Goal: Task Accomplishment & Management: Complete application form

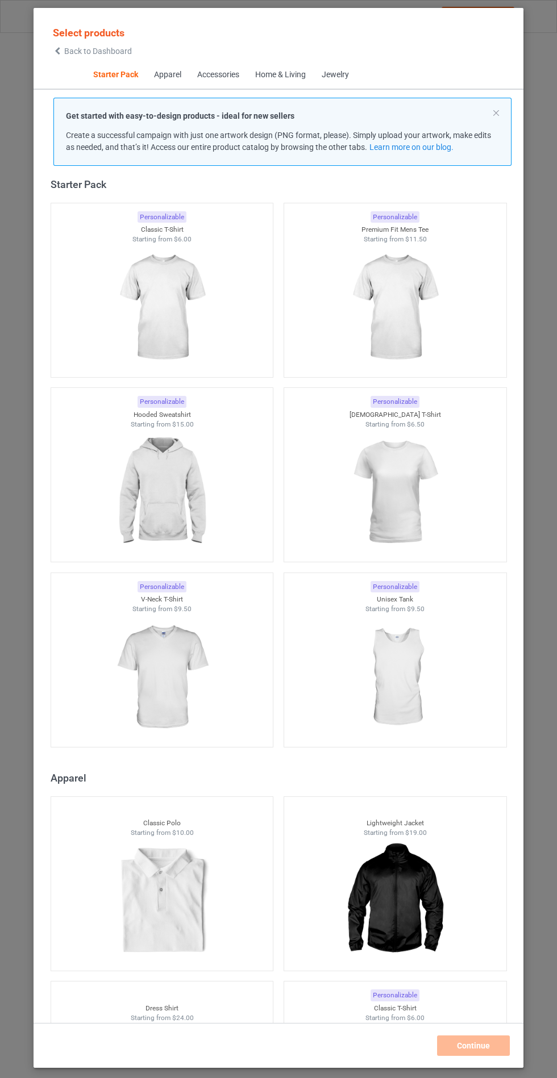
click at [182, 505] on img at bounding box center [162, 492] width 102 height 127
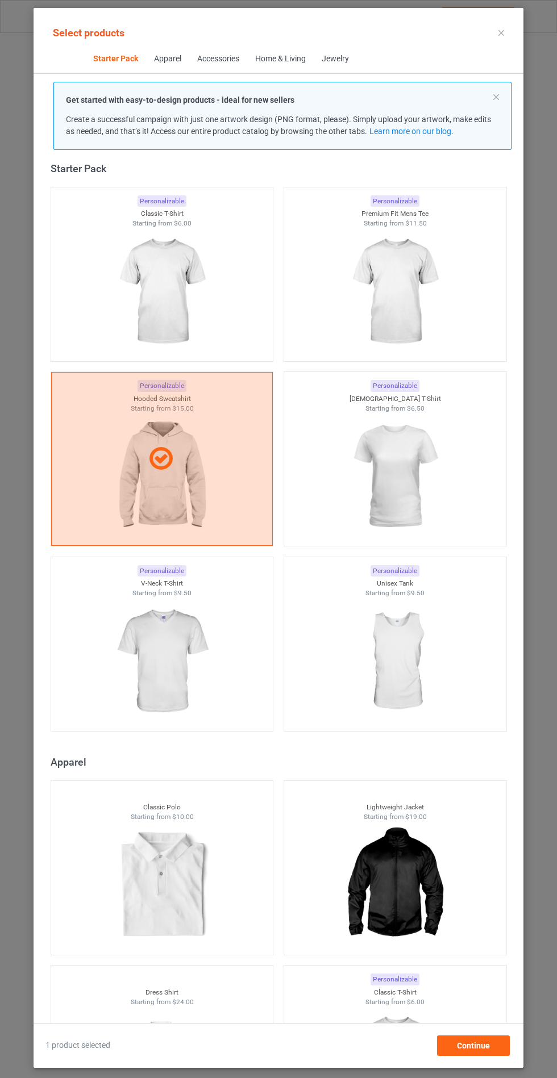
click at [174, 673] on img at bounding box center [162, 661] width 102 height 127
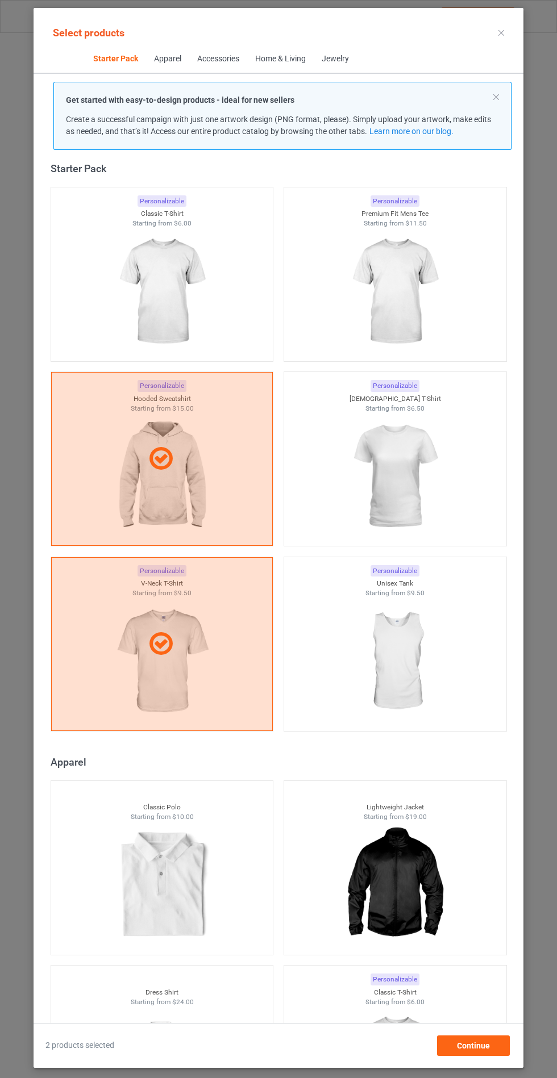
scroll to position [66, 0]
click at [498, 1053] on div "Continue" at bounding box center [473, 1046] width 73 height 20
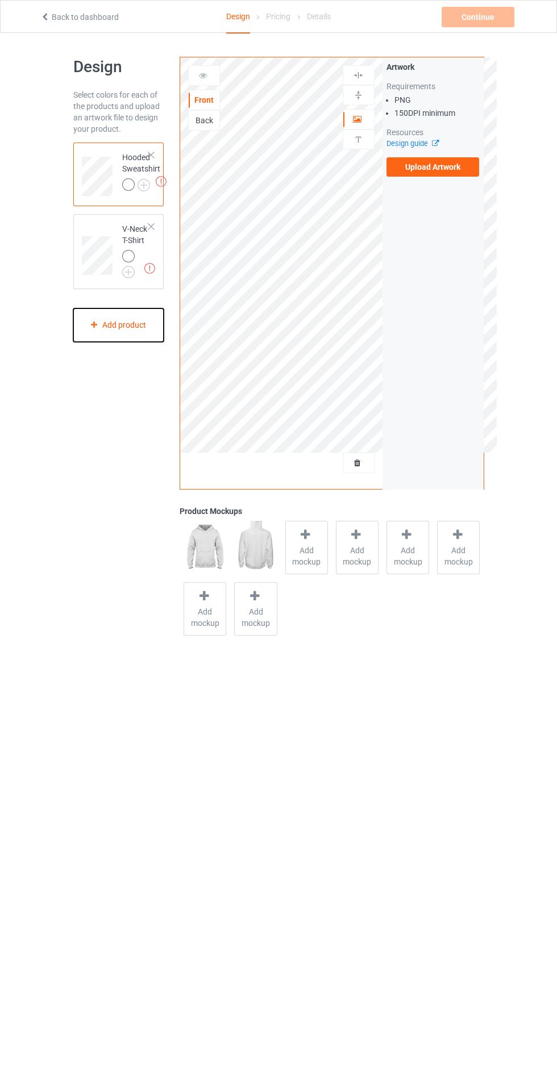
click at [137, 329] on div "Add product" at bounding box center [118, 325] width 91 height 34
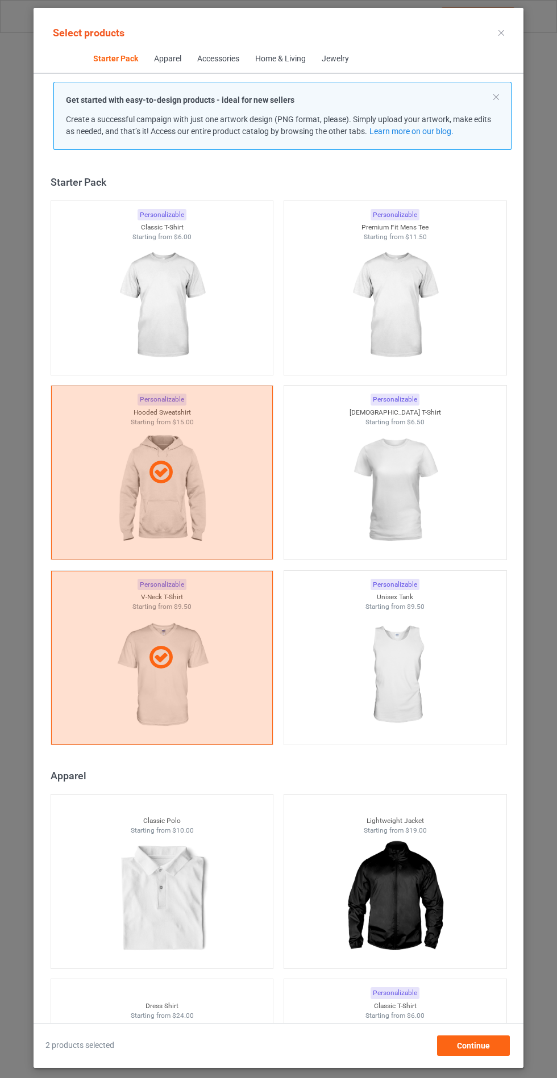
scroll to position [14, 0]
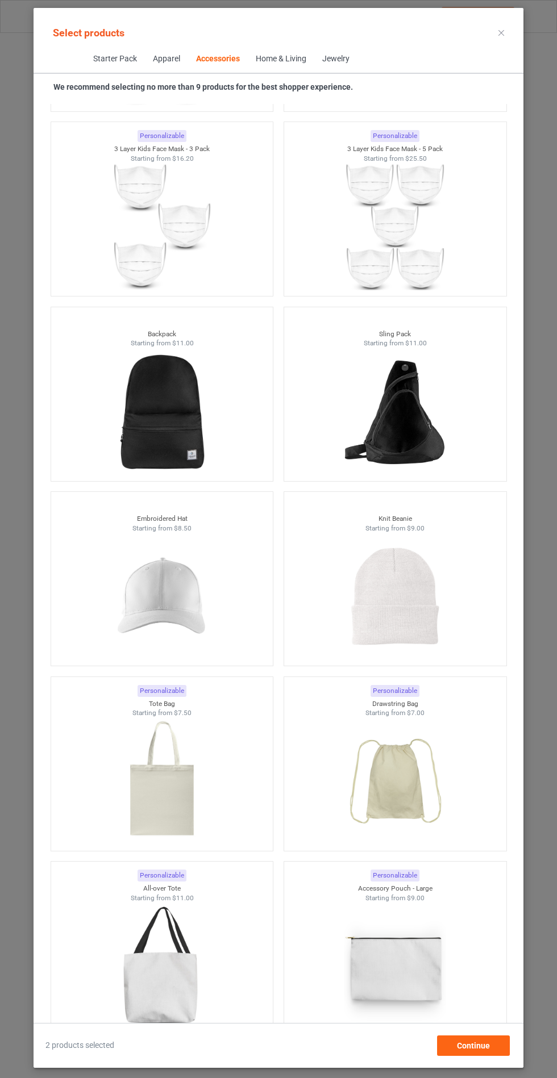
scroll to position [4711, 0]
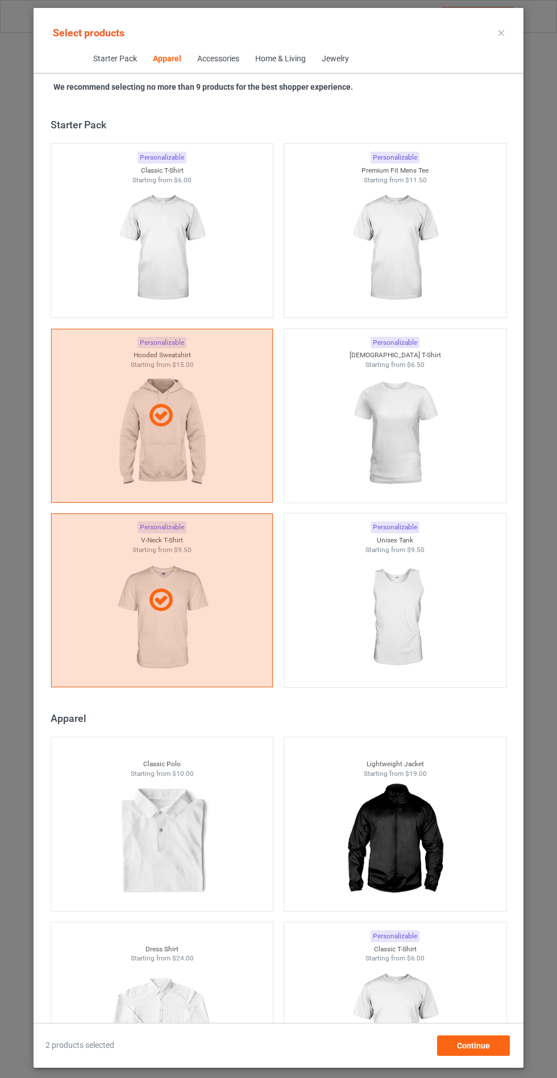
scroll to position [66, 0]
click at [472, 1027] on div "2 products selected Continue" at bounding box center [279, 1039] width 490 height 33
click at [472, 1049] on span "Continue" at bounding box center [473, 1045] width 33 height 9
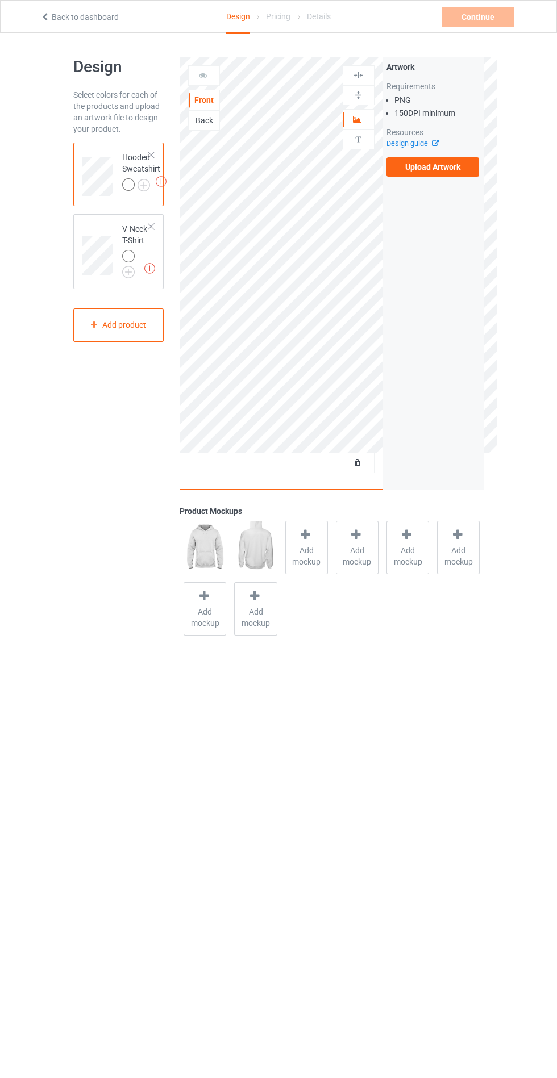
click at [307, 541] on div at bounding box center [306, 536] width 16 height 16
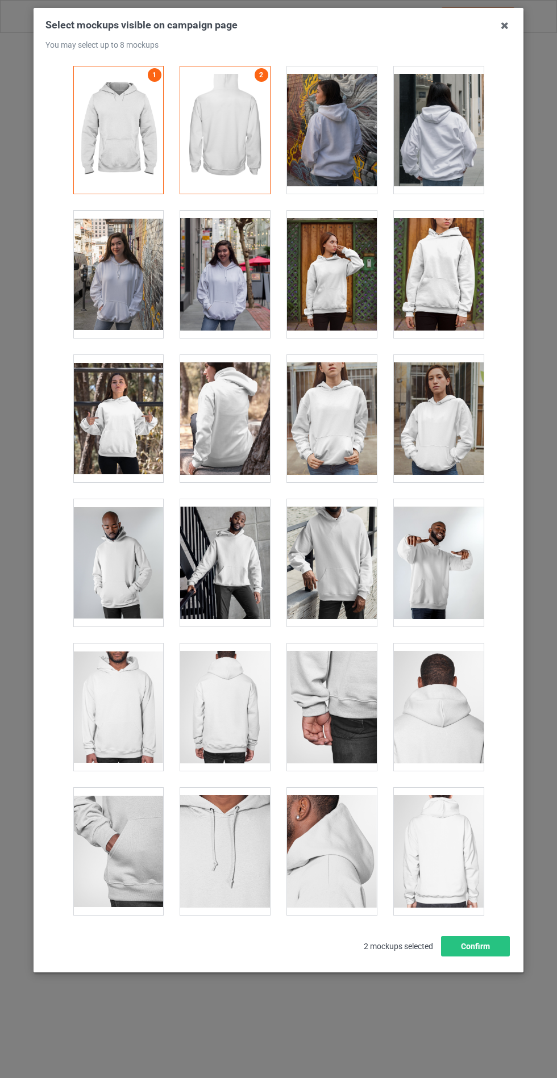
scroll to position [9169, 0]
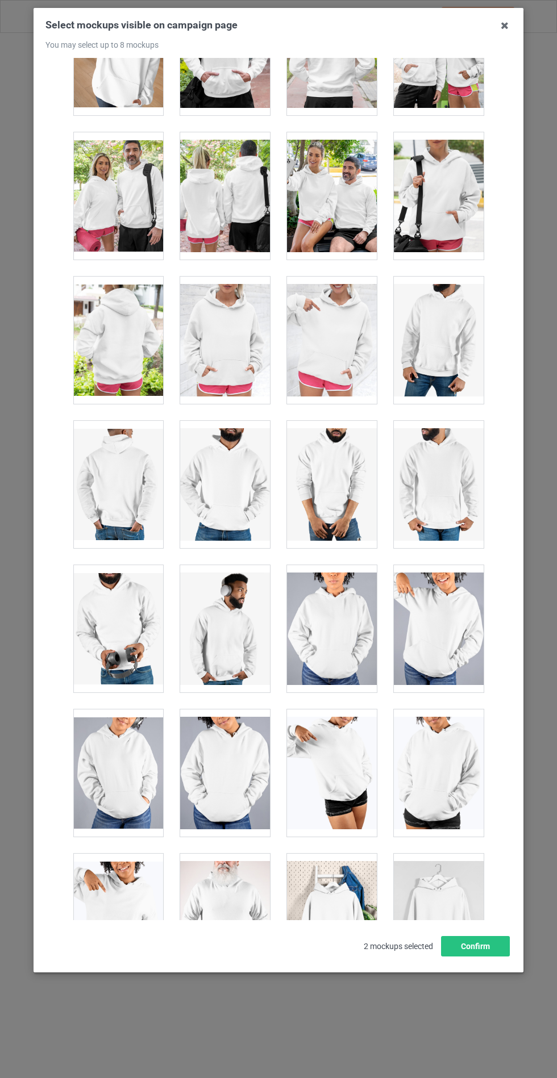
click at [252, 354] on div at bounding box center [225, 340] width 90 height 127
click at [476, 957] on button "Confirm" at bounding box center [475, 946] width 69 height 20
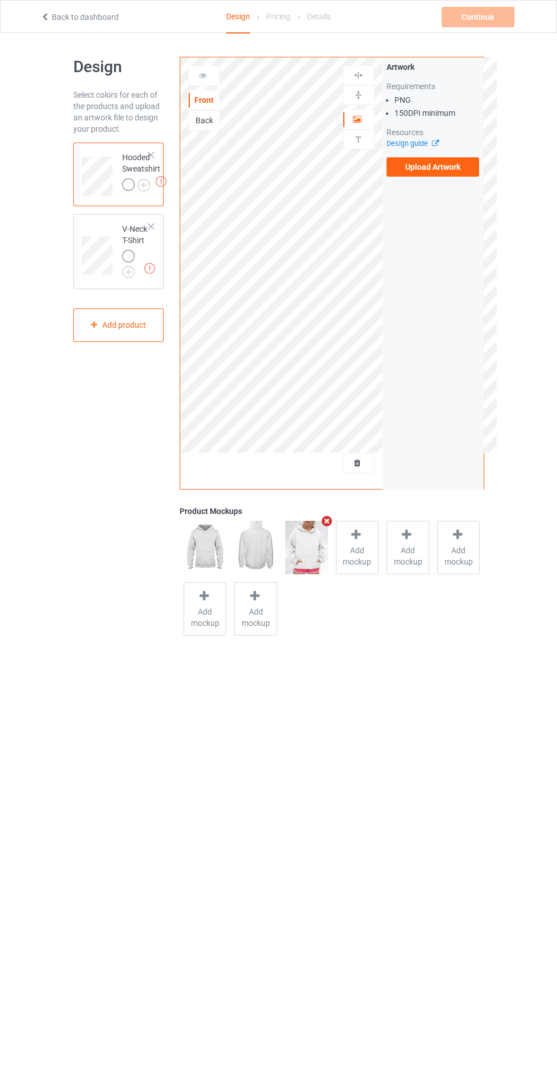
click at [0, 0] on img at bounding box center [0, 0] width 0 height 0
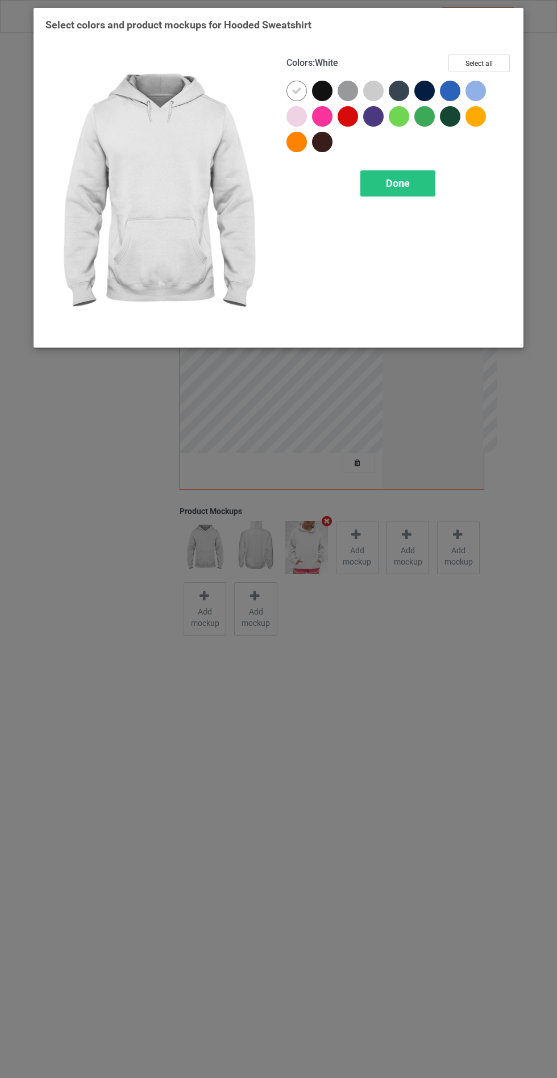
click at [377, 84] on div at bounding box center [373, 91] width 20 height 20
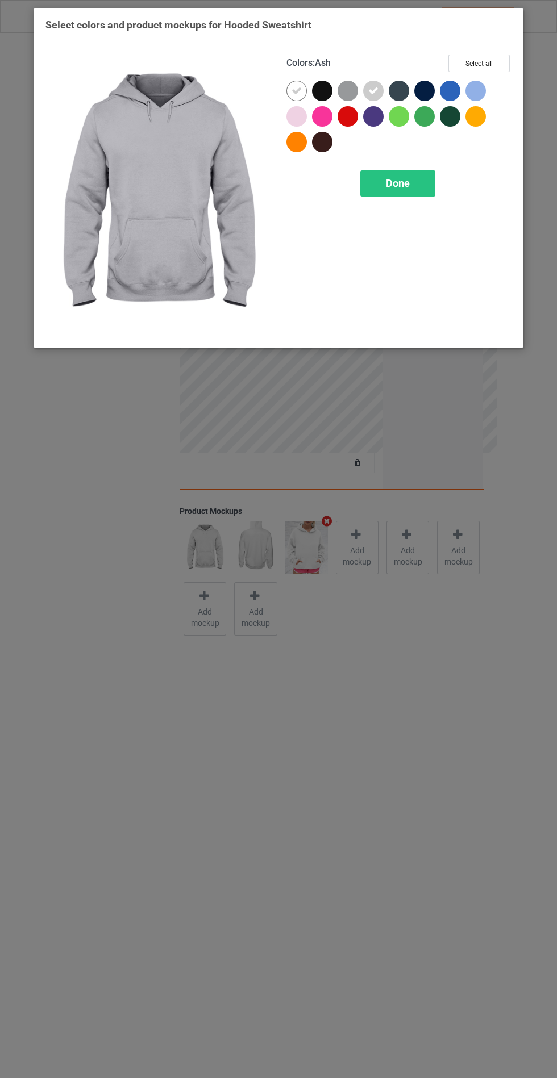
click at [299, 120] on div at bounding box center [296, 116] width 20 height 20
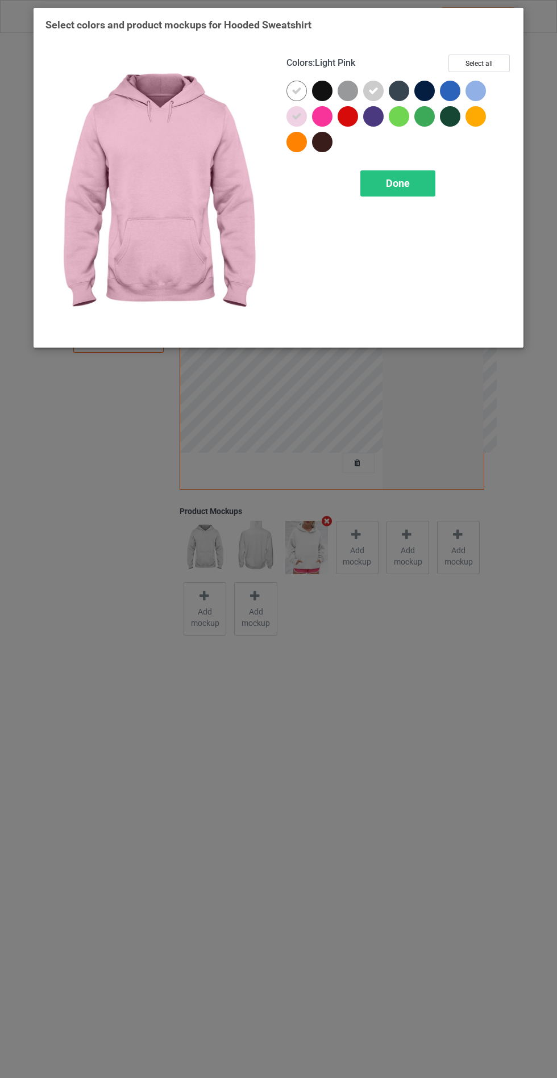
click at [391, 192] on div "Done" at bounding box center [397, 183] width 75 height 26
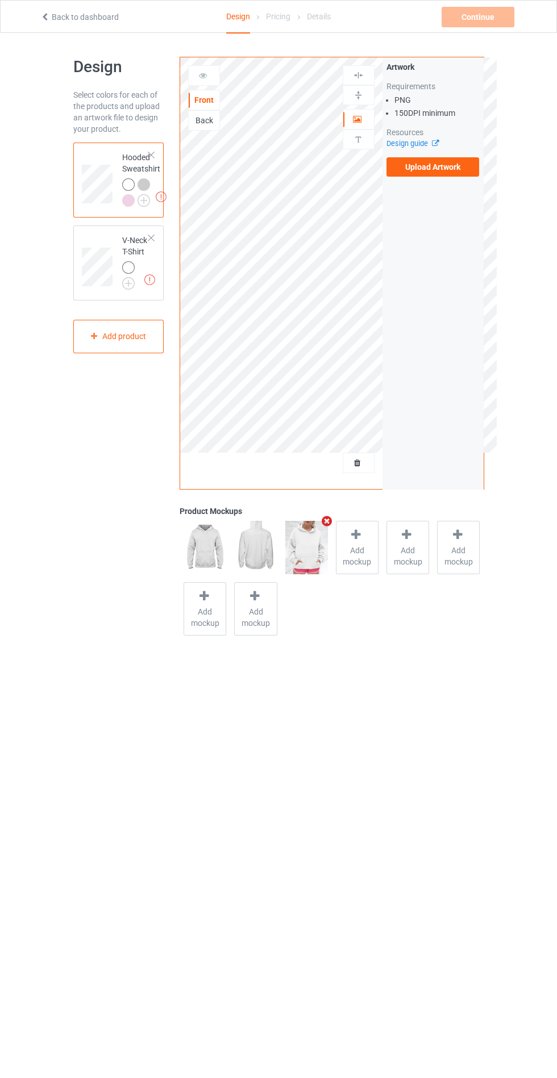
click at [0, 0] on img at bounding box center [0, 0] width 0 height 0
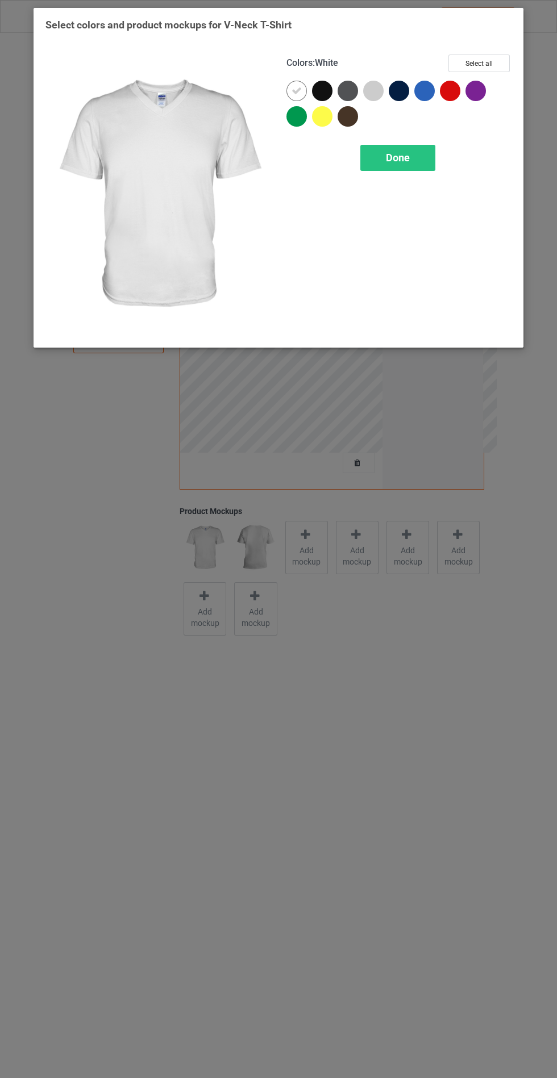
click at [373, 86] on div at bounding box center [373, 91] width 20 height 20
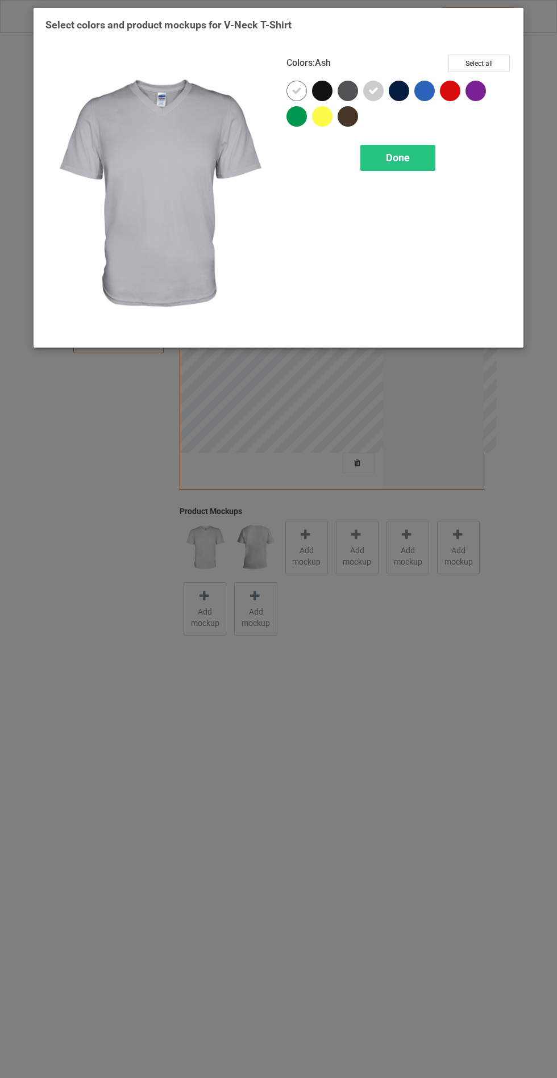
click at [397, 158] on span "Done" at bounding box center [398, 158] width 24 height 12
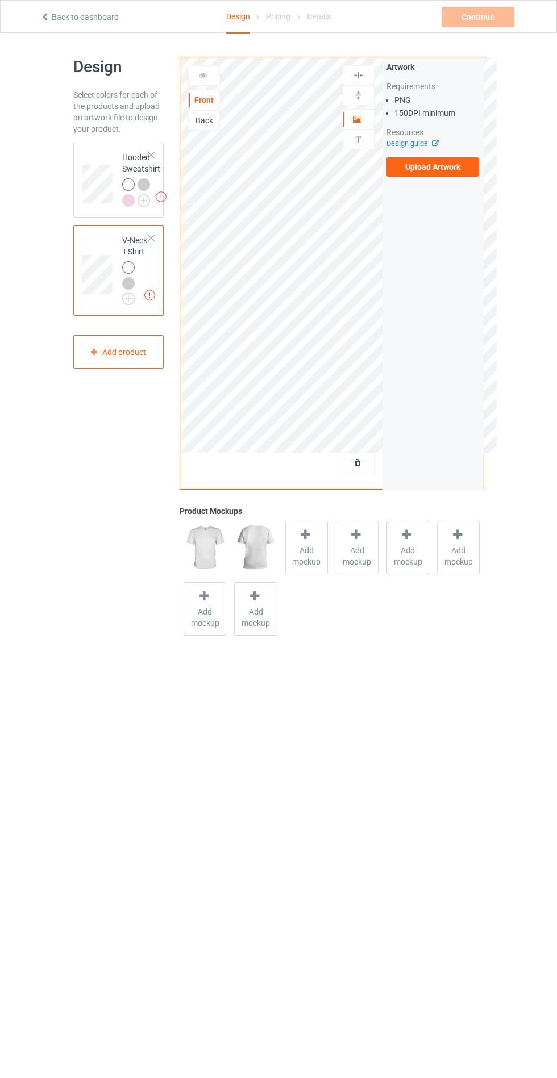
click at [315, 545] on span "Add mockup" at bounding box center [306, 556] width 41 height 23
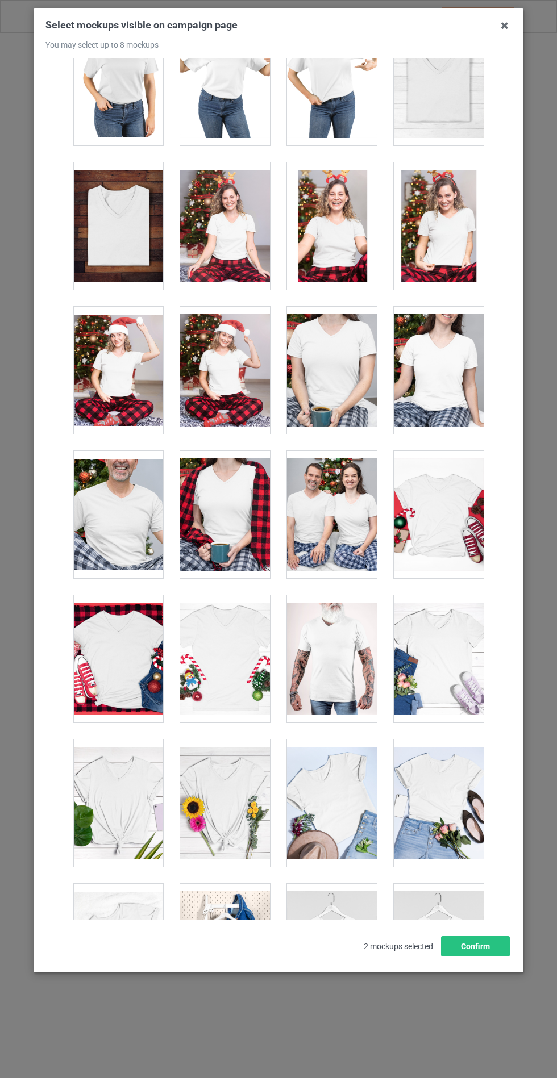
scroll to position [1532, 0]
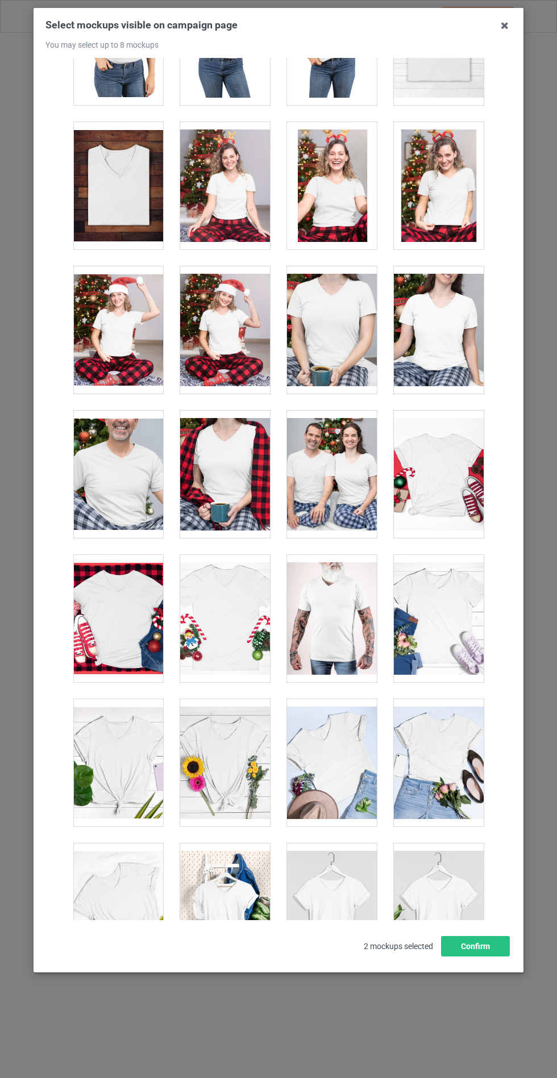
click at [433, 916] on div at bounding box center [439, 907] width 90 height 127
click at [214, 902] on div at bounding box center [225, 907] width 90 height 127
click at [447, 957] on button "Confirm" at bounding box center [475, 946] width 69 height 20
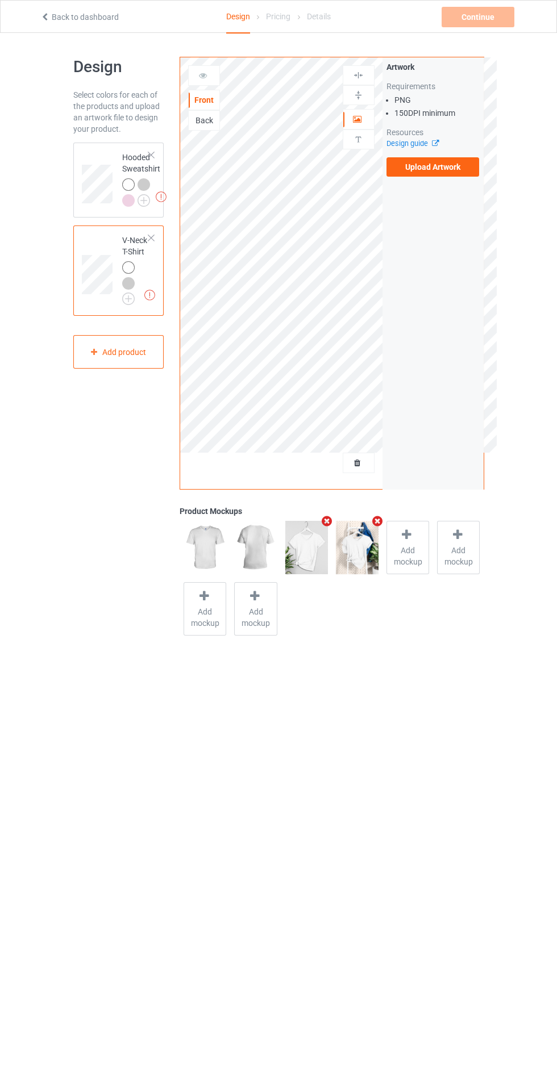
click at [440, 168] on label "Upload Artwork" at bounding box center [432, 166] width 93 height 19
click at [0, 0] on input "Upload Artwork" at bounding box center [0, 0] width 0 height 0
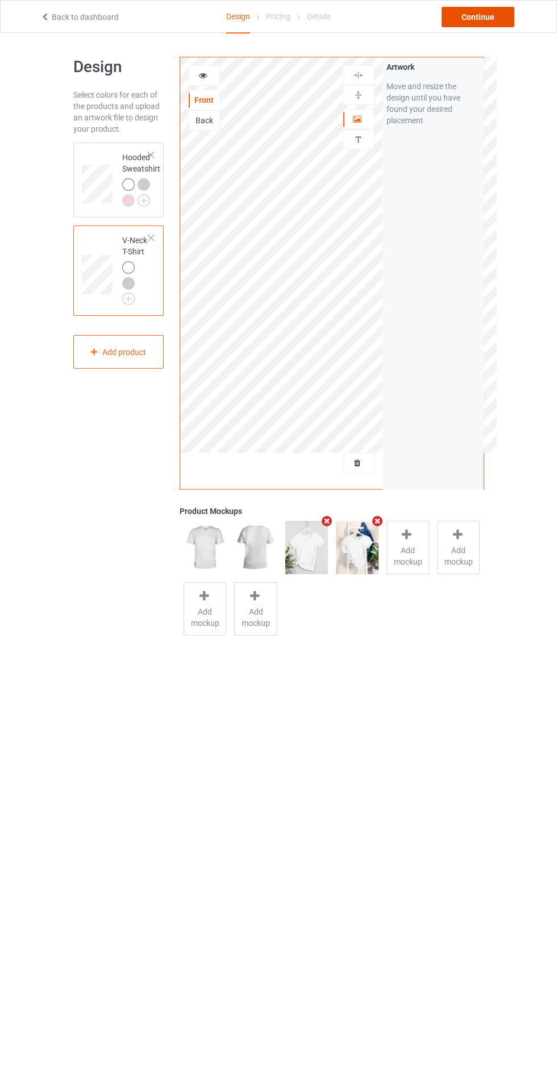
click at [487, 23] on div "Continue" at bounding box center [477, 17] width 73 height 20
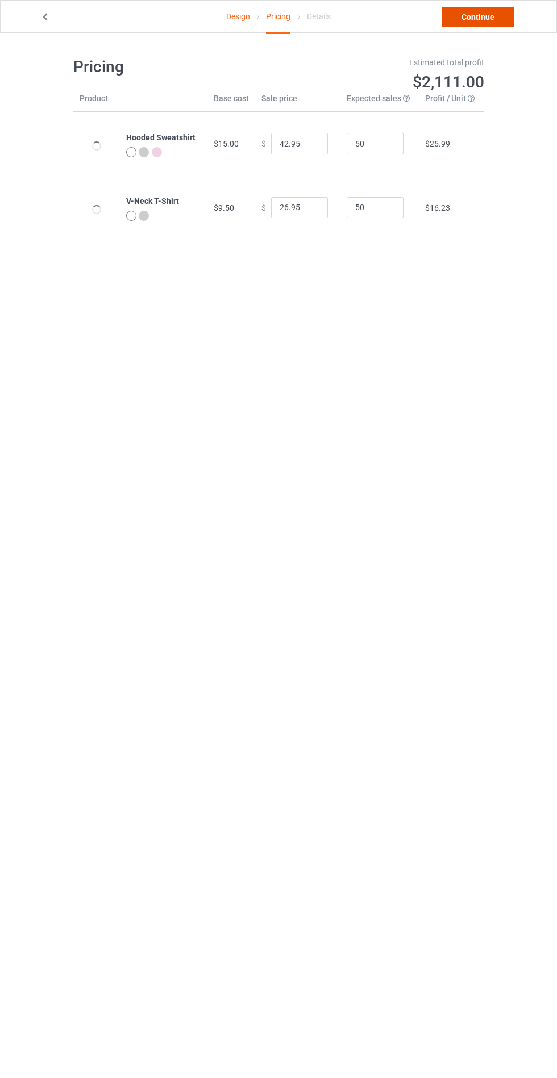
click at [484, 16] on link "Continue" at bounding box center [477, 17] width 73 height 20
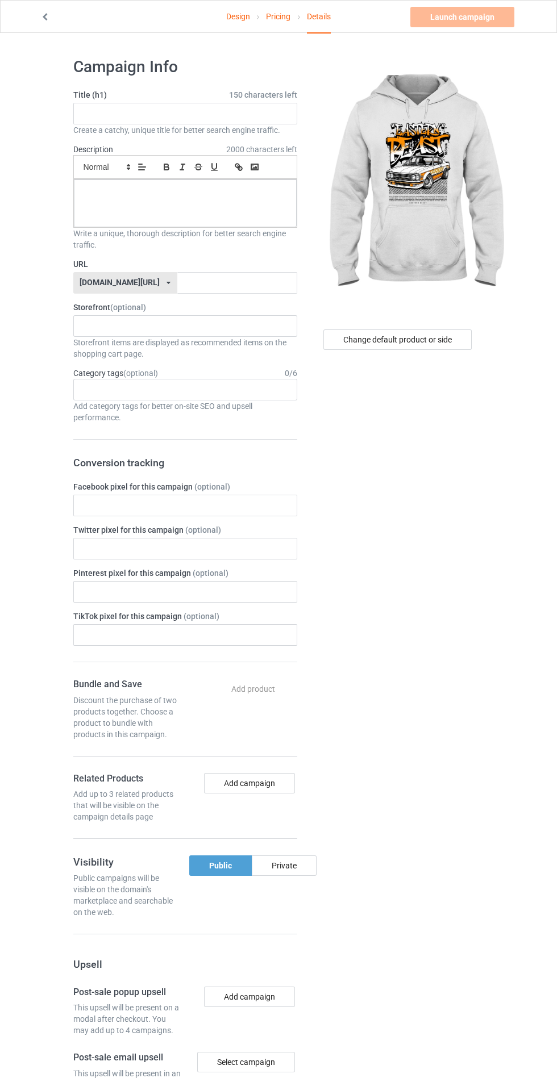
click at [260, 94] on span "150 characters left" at bounding box center [263, 94] width 68 height 11
click at [108, 112] on input "text" at bounding box center [185, 114] width 224 height 22
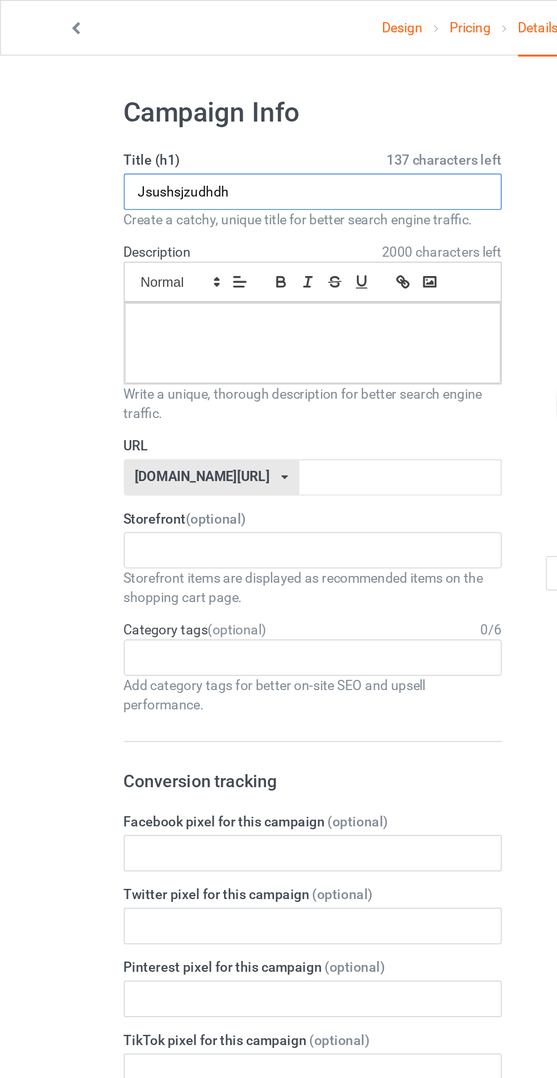
type input "Jsushsjzudhdh"
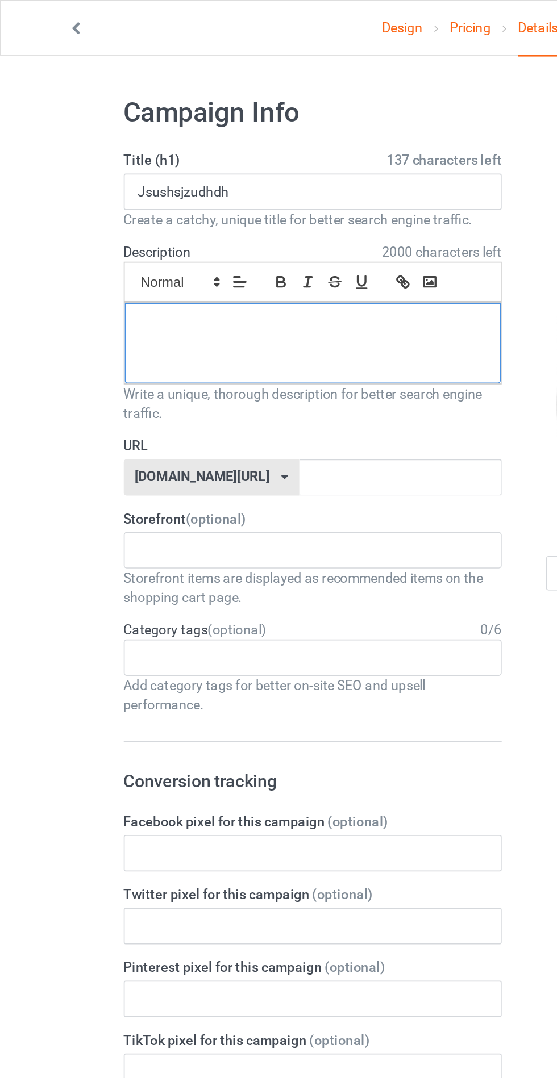
click at [123, 216] on div at bounding box center [185, 204] width 223 height 48
click at [177, 279] on input "text" at bounding box center [237, 283] width 120 height 22
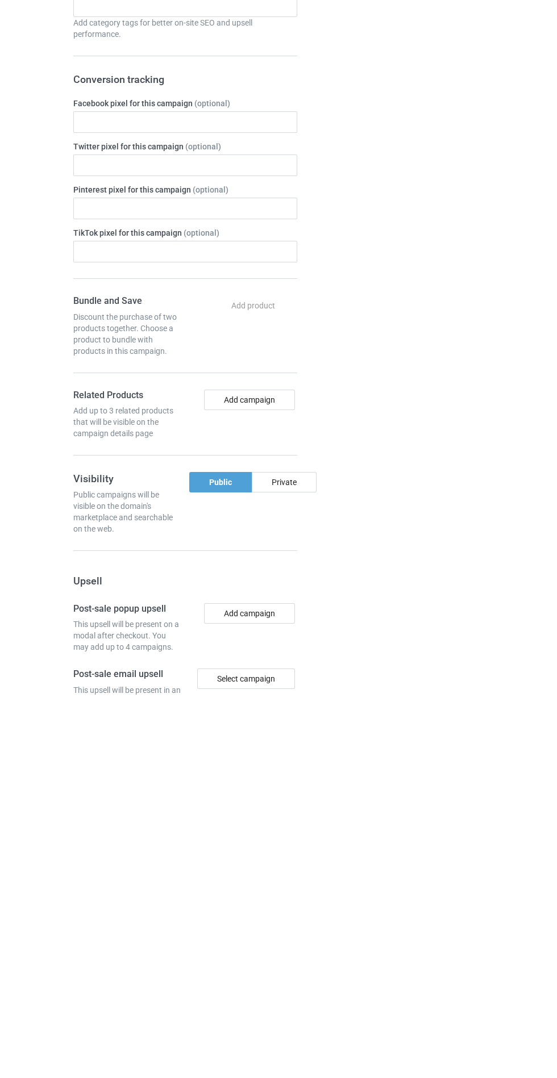
type input "Jsudhshshfhd"
click at [285, 862] on div "Private" at bounding box center [284, 866] width 65 height 20
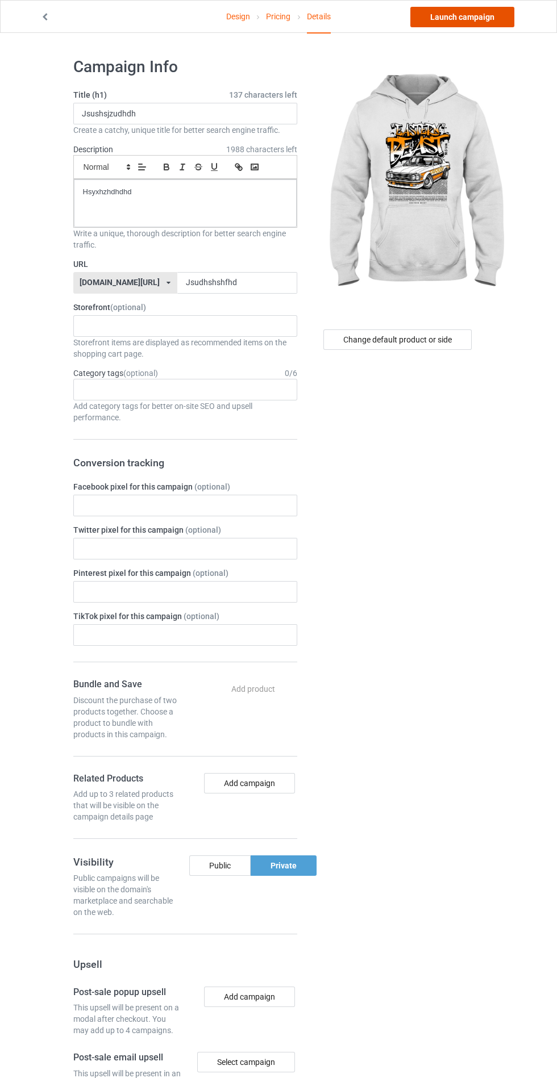
click at [447, 11] on link "Launch campaign" at bounding box center [462, 17] width 104 height 20
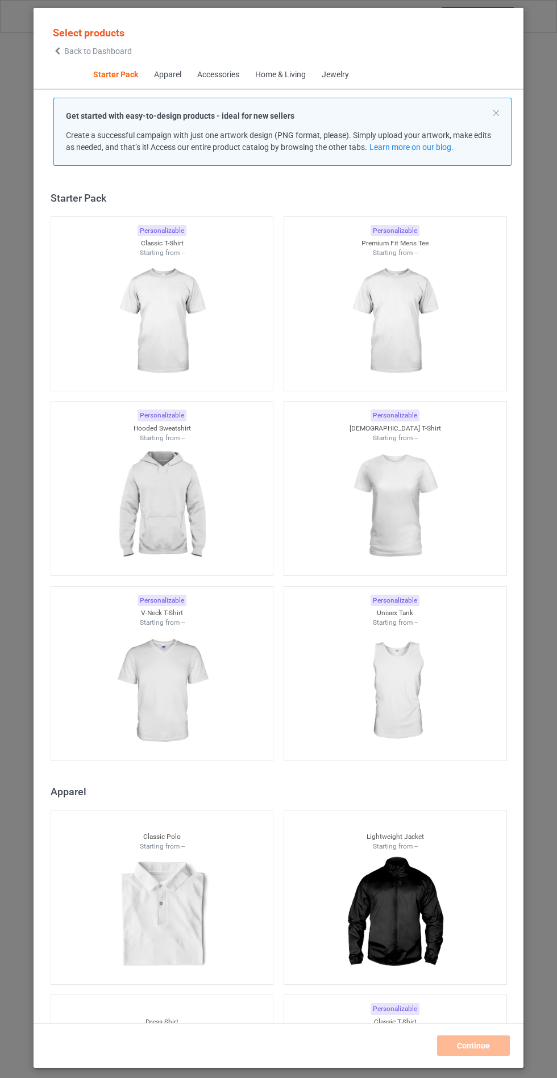
scroll to position [14, 0]
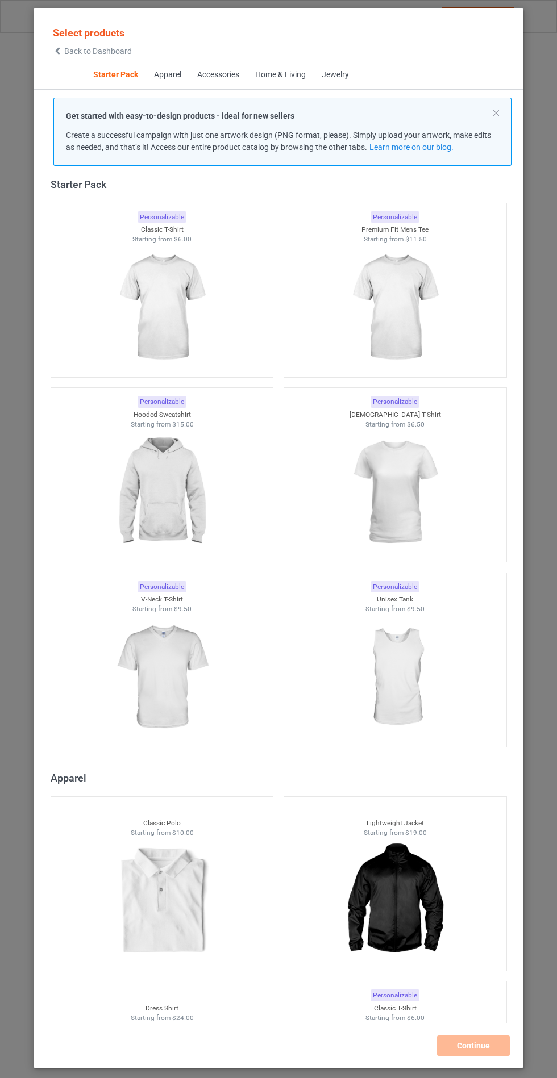
click at [200, 503] on img at bounding box center [162, 492] width 102 height 127
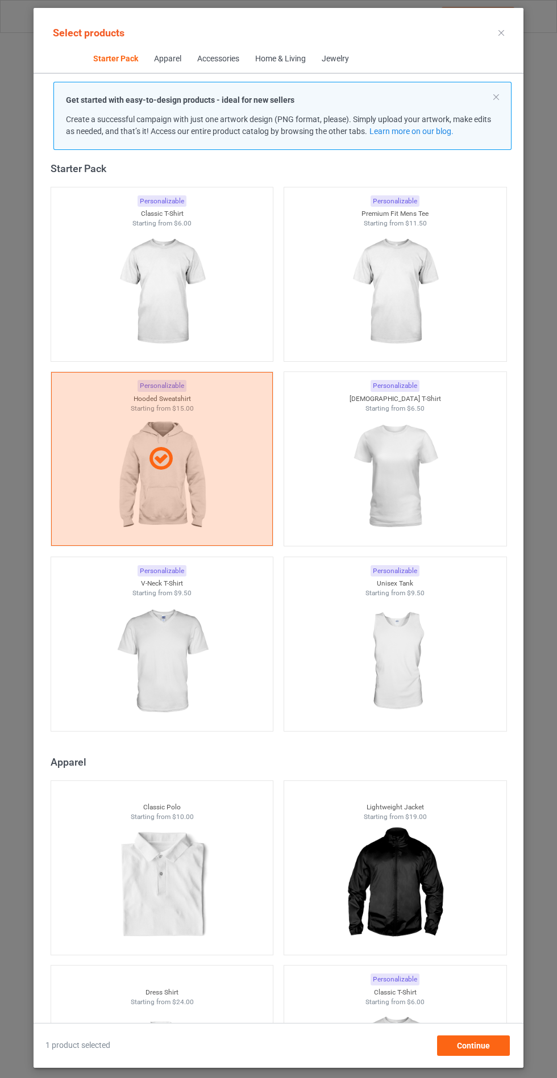
click at [180, 651] on img at bounding box center [162, 661] width 102 height 127
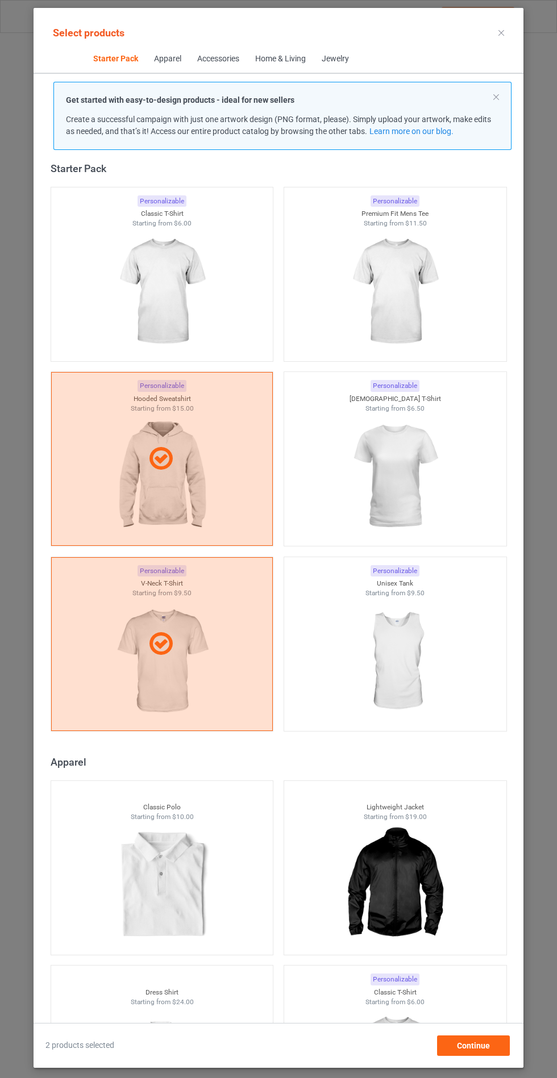
scroll to position [66, 0]
click at [499, 1053] on div "Continue" at bounding box center [473, 1046] width 73 height 20
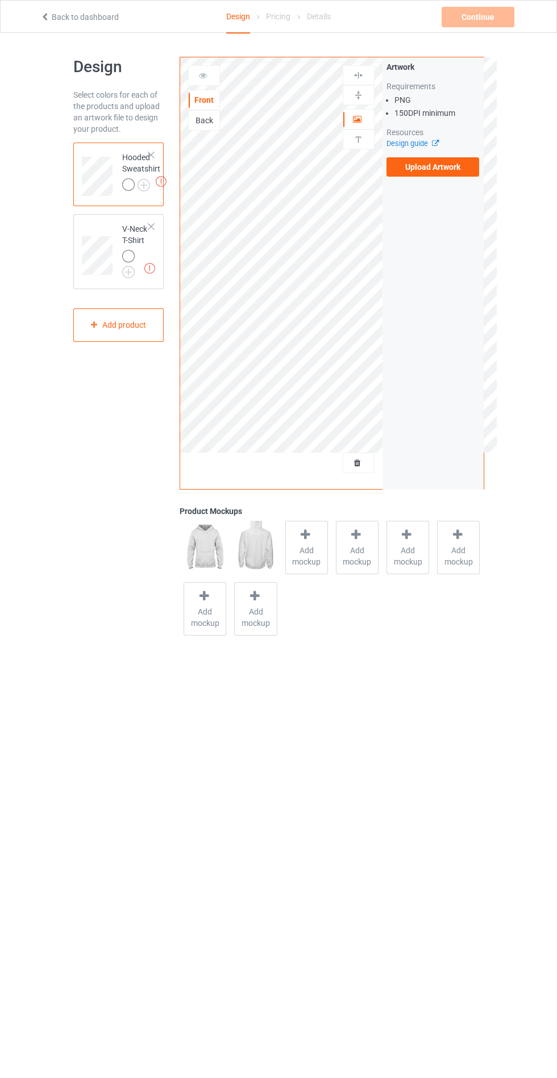
click at [444, 169] on label "Upload Artwork" at bounding box center [432, 166] width 93 height 19
click at [0, 0] on input "Upload Artwork" at bounding box center [0, 0] width 0 height 0
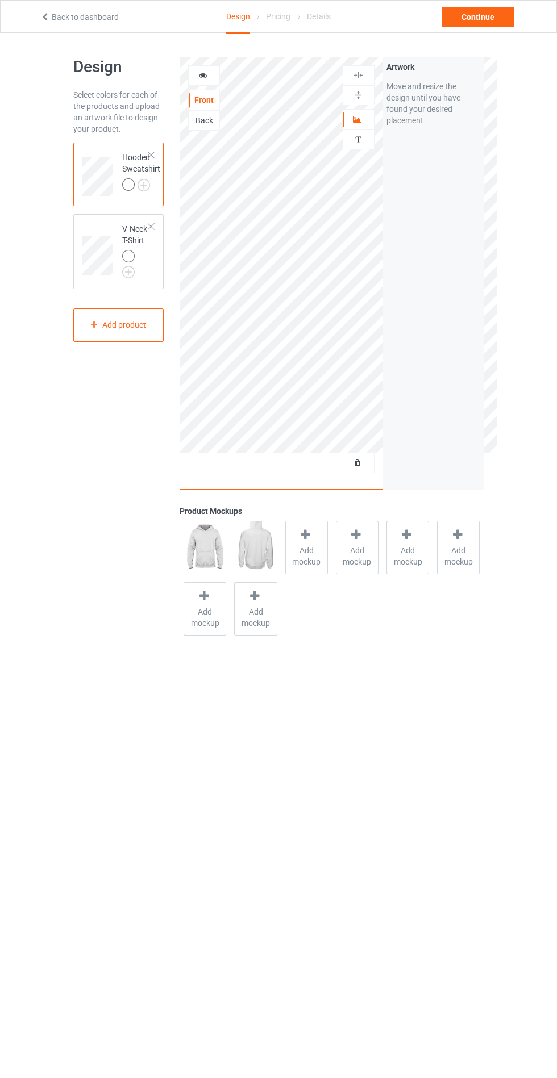
click at [315, 550] on span "Add mockup" at bounding box center [306, 556] width 41 height 23
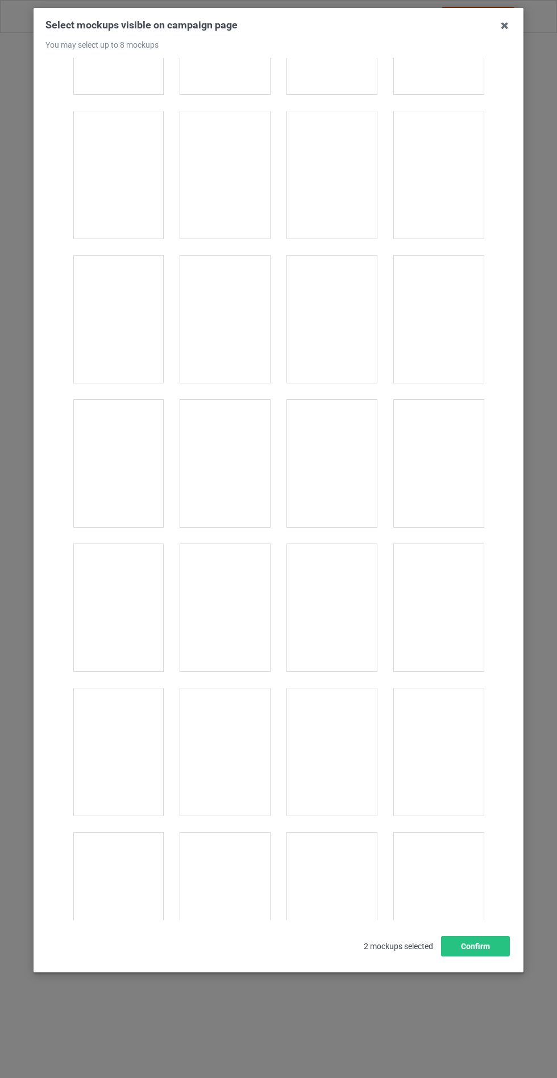
scroll to position [9169, 0]
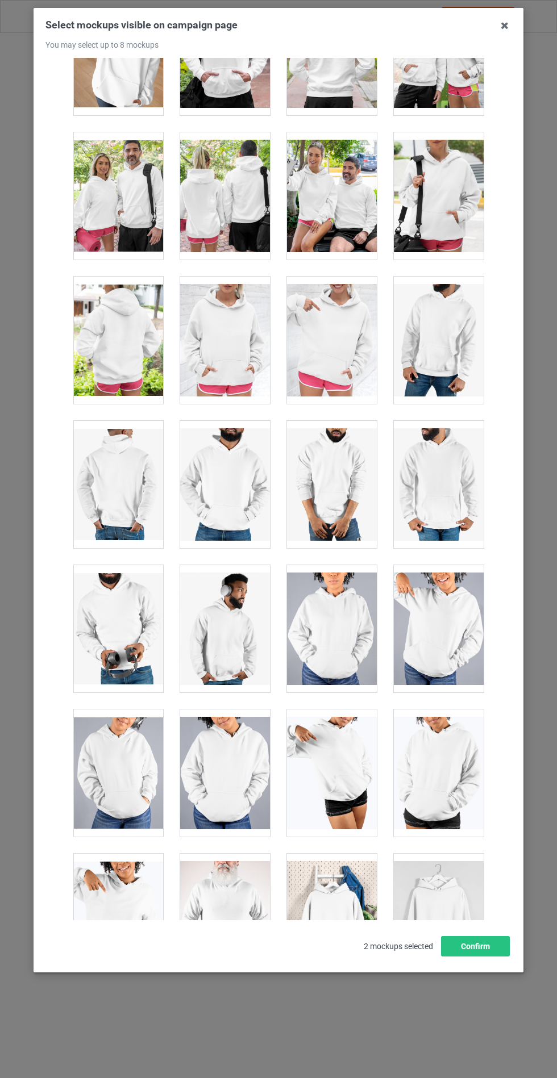
click at [251, 347] on div at bounding box center [225, 340] width 90 height 127
click at [481, 957] on button "Confirm" at bounding box center [475, 946] width 69 height 20
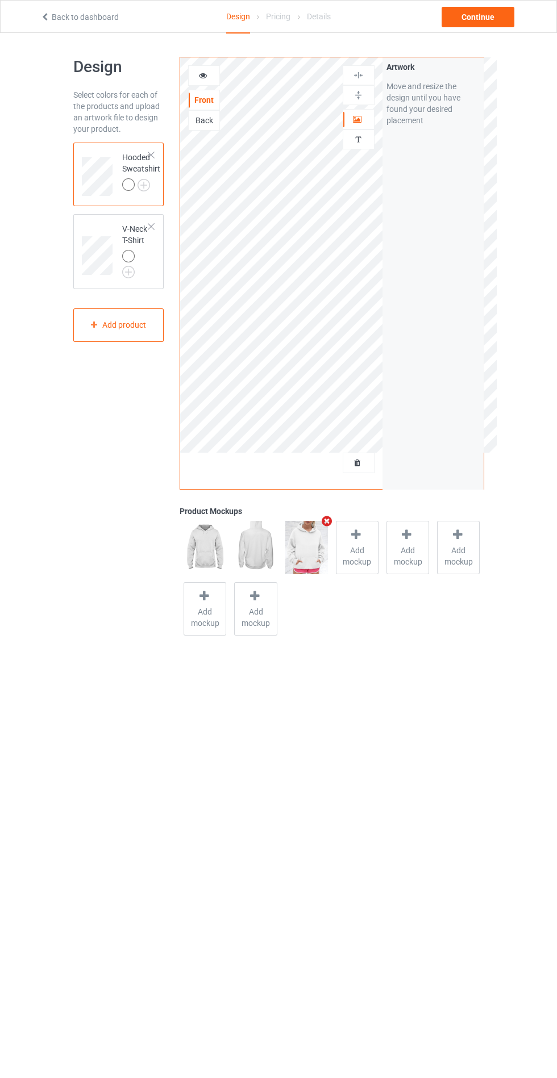
click at [0, 0] on img at bounding box center [0, 0] width 0 height 0
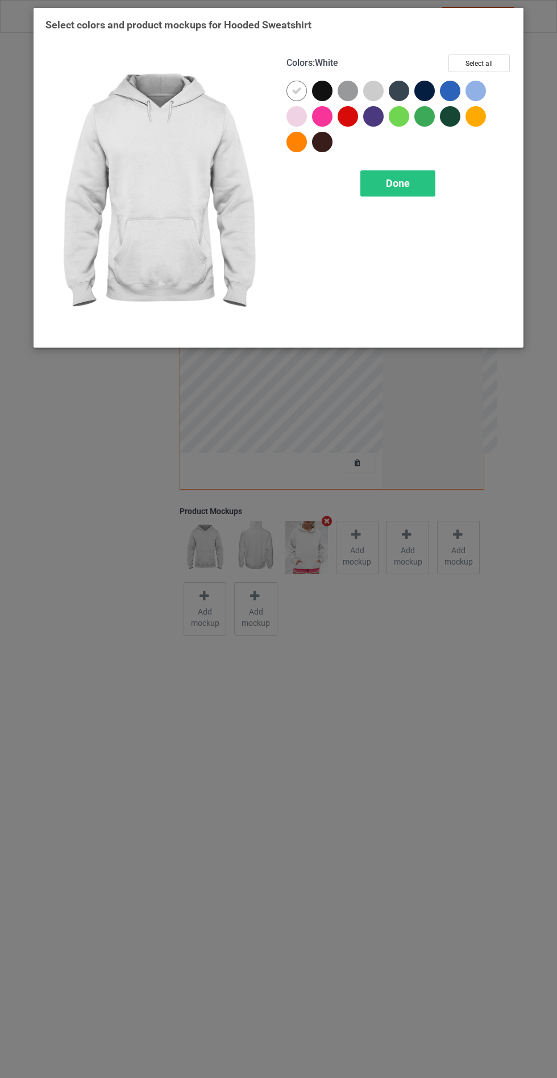
click at [312, 112] on div at bounding box center [322, 116] width 20 height 20
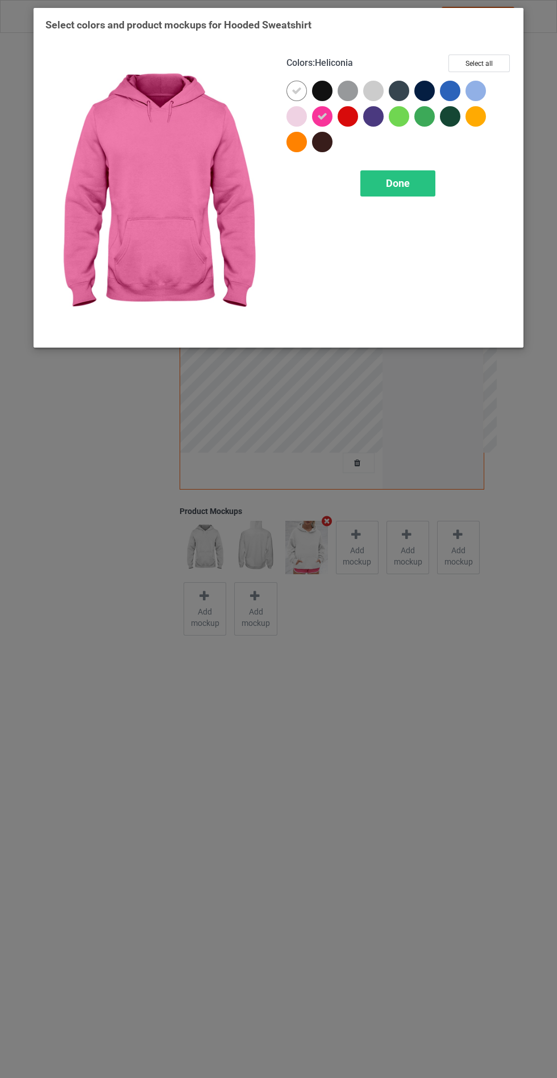
click at [306, 118] on div at bounding box center [296, 116] width 20 height 20
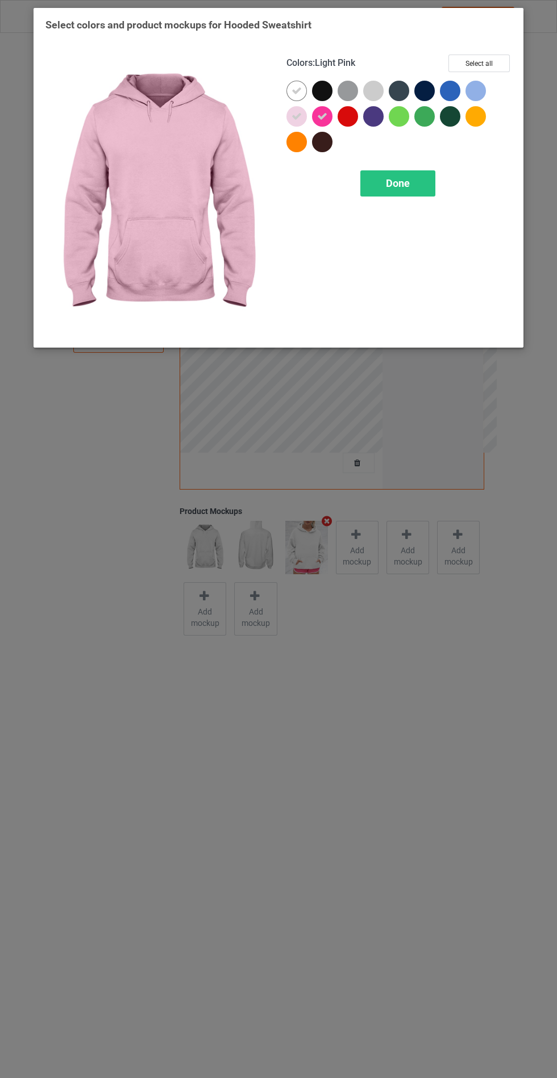
click at [381, 90] on div at bounding box center [373, 91] width 20 height 20
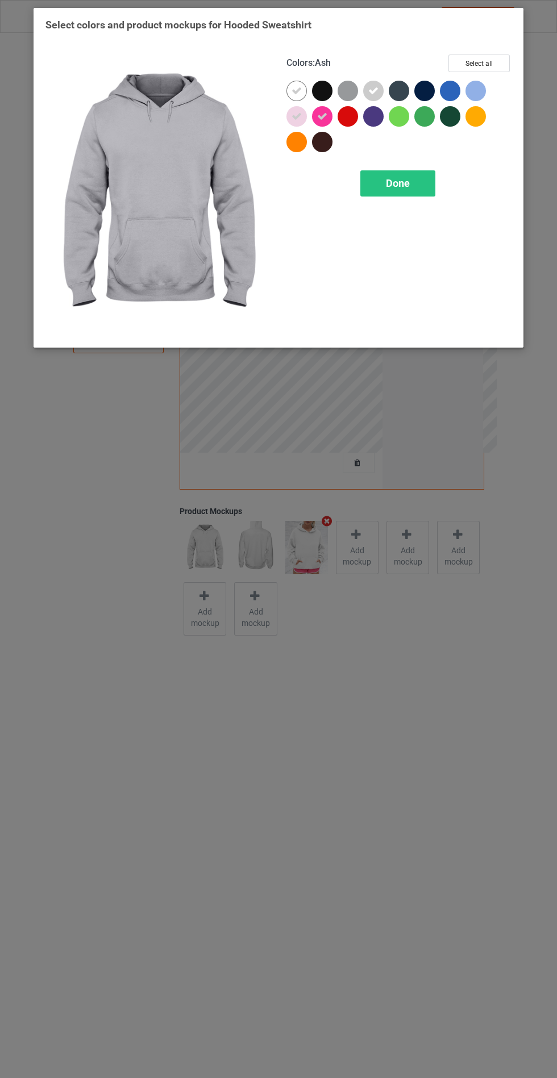
click at [473, 93] on div at bounding box center [475, 91] width 20 height 20
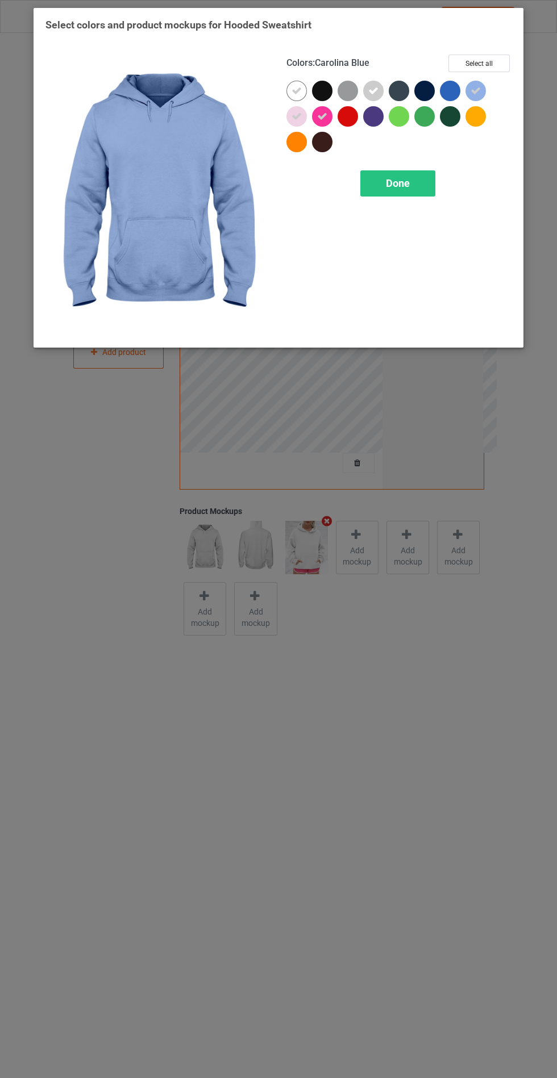
click at [403, 185] on span "Done" at bounding box center [398, 183] width 24 height 12
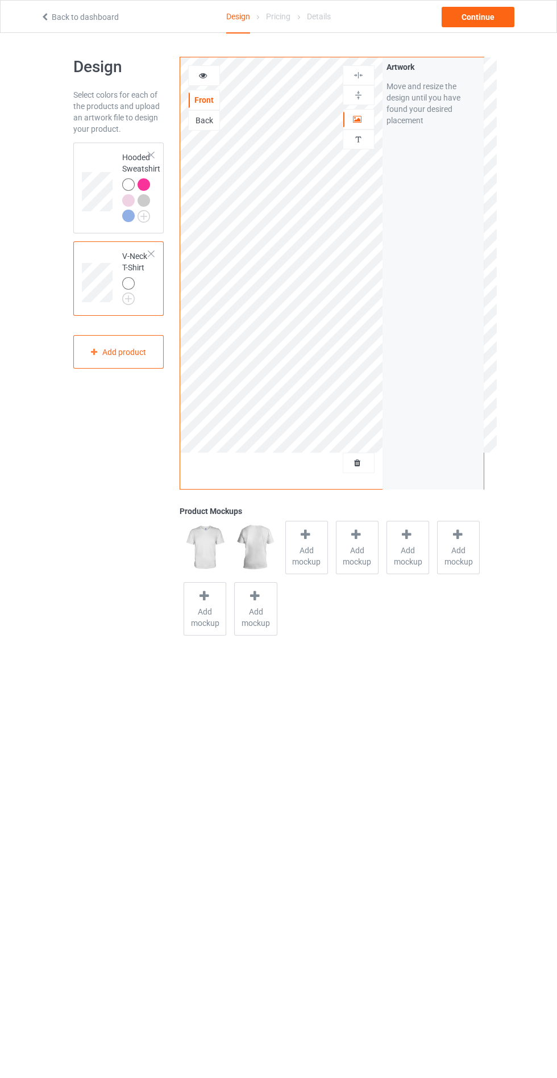
click at [131, 285] on div at bounding box center [128, 283] width 12 height 12
click at [0, 0] on img at bounding box center [0, 0] width 0 height 0
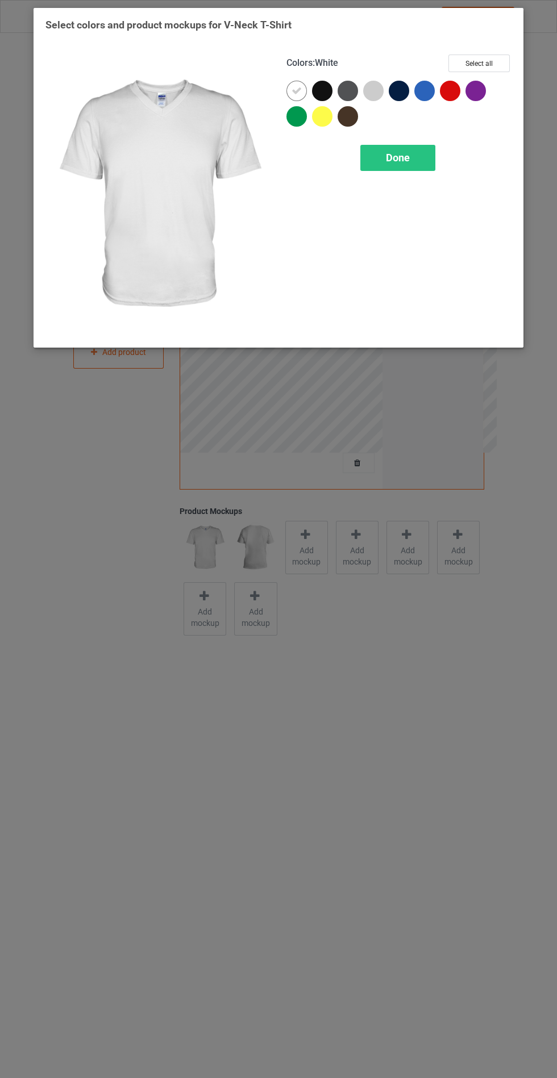
click at [380, 91] on div at bounding box center [373, 91] width 20 height 20
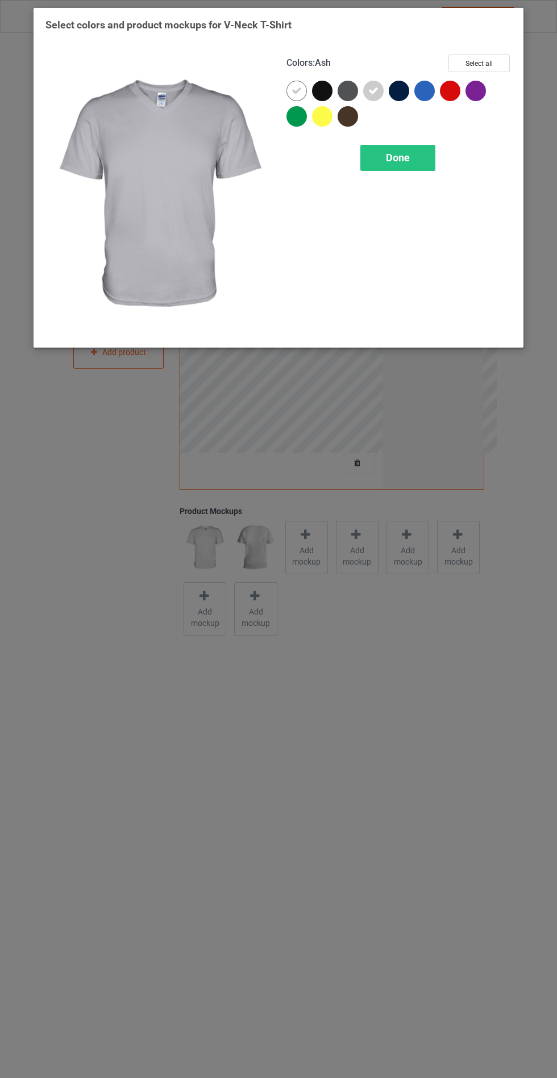
click at [327, 119] on div at bounding box center [322, 116] width 20 height 20
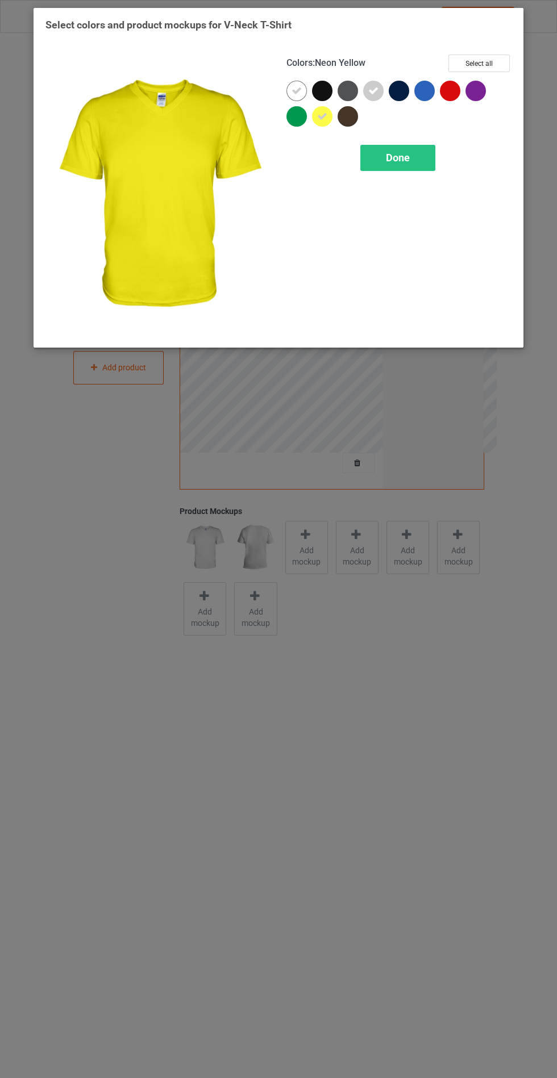
click at [406, 148] on div "Done" at bounding box center [397, 158] width 75 height 26
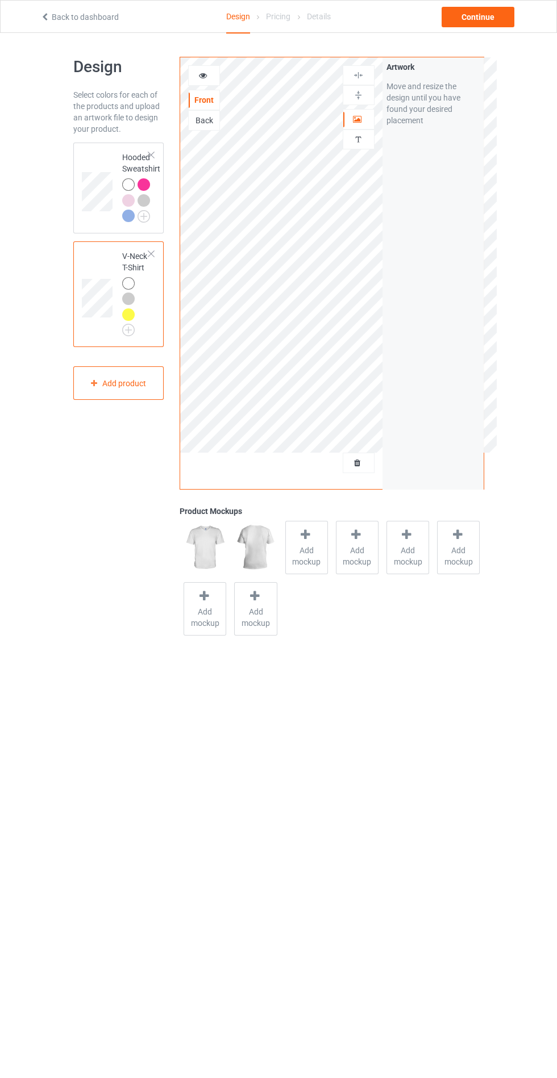
click at [309, 561] on span "Add mockup" at bounding box center [306, 556] width 41 height 23
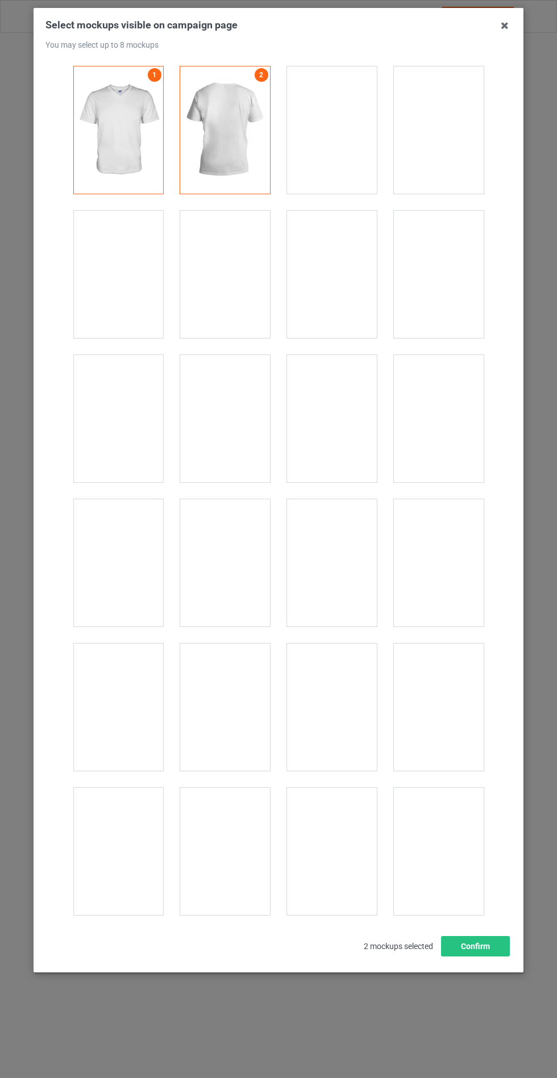
scroll to position [1532, 0]
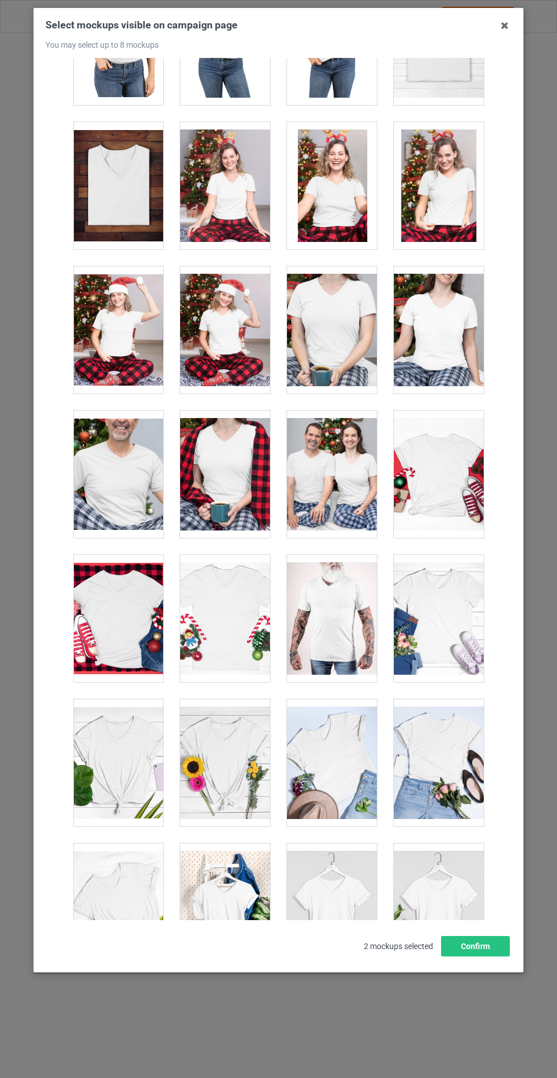
click at [224, 911] on div at bounding box center [225, 907] width 90 height 127
click at [418, 911] on div at bounding box center [439, 907] width 90 height 127
click at [440, 604] on div at bounding box center [439, 618] width 90 height 127
click at [472, 957] on button "Confirm" at bounding box center [475, 946] width 69 height 20
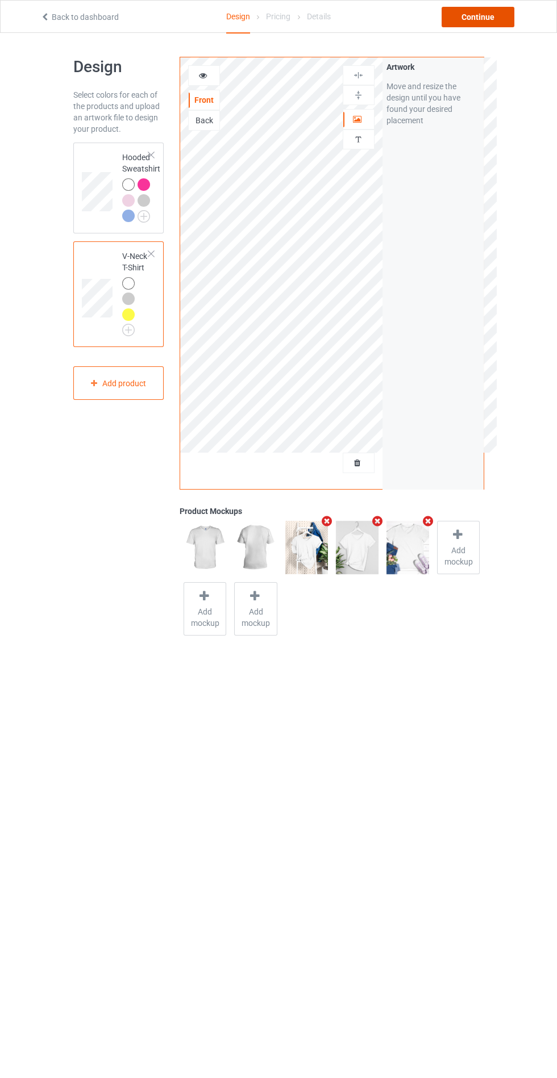
click at [487, 22] on div "Continue" at bounding box center [477, 17] width 73 height 20
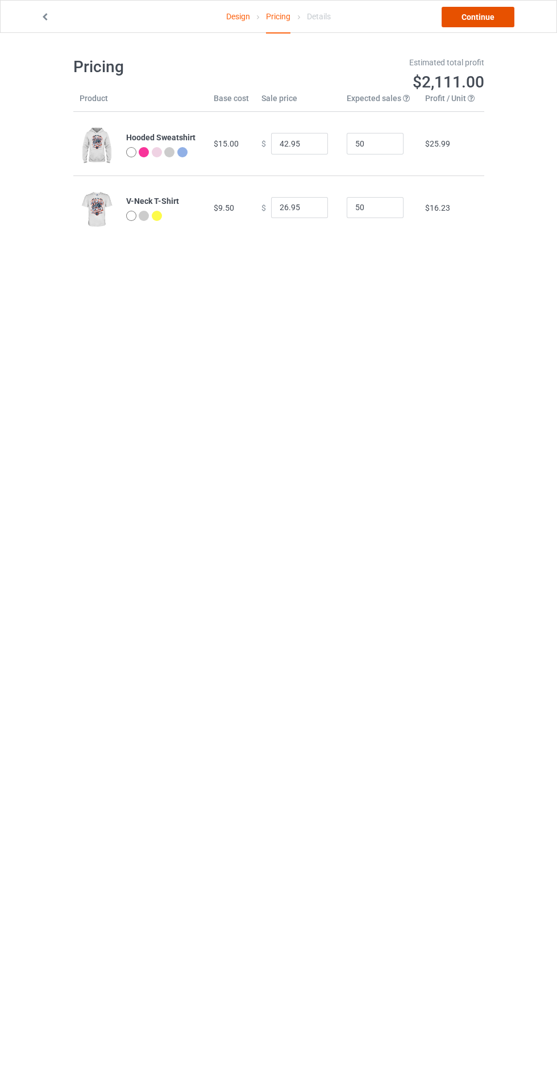
click at [475, 18] on link "Continue" at bounding box center [477, 17] width 73 height 20
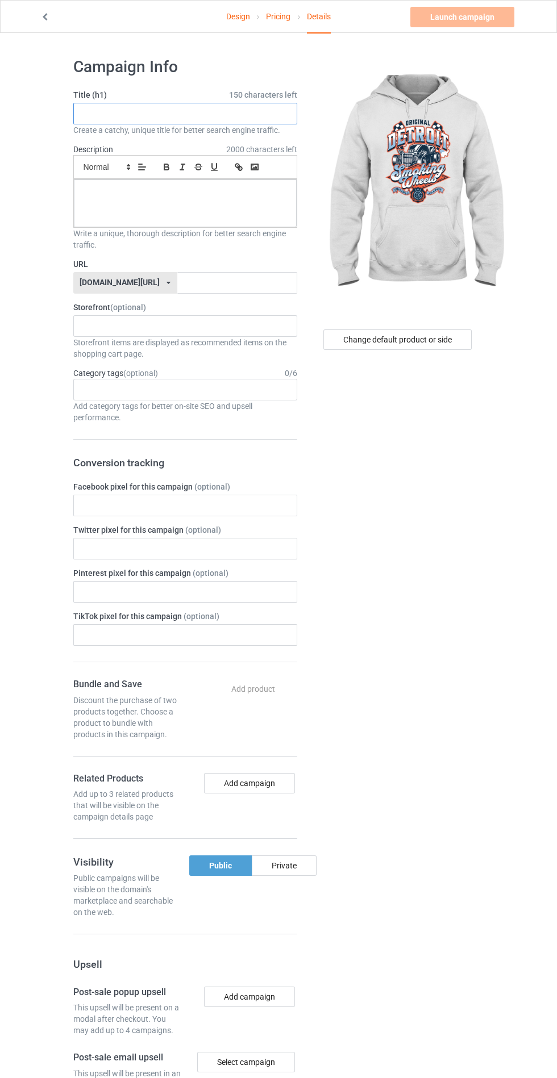
click at [232, 116] on input "text" at bounding box center [185, 114] width 224 height 22
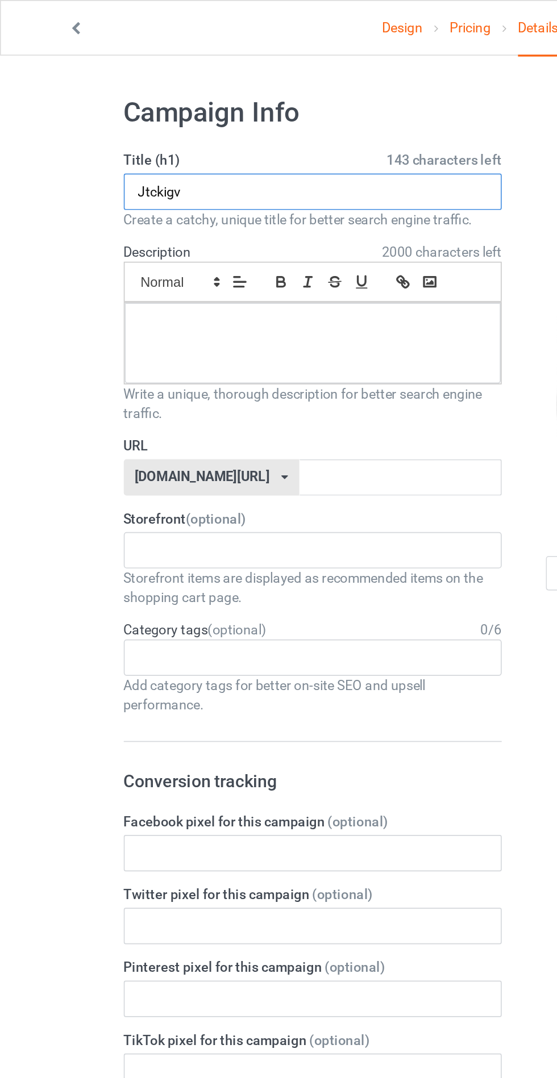
type input "Jtckigv"
click at [223, 206] on div at bounding box center [185, 204] width 223 height 48
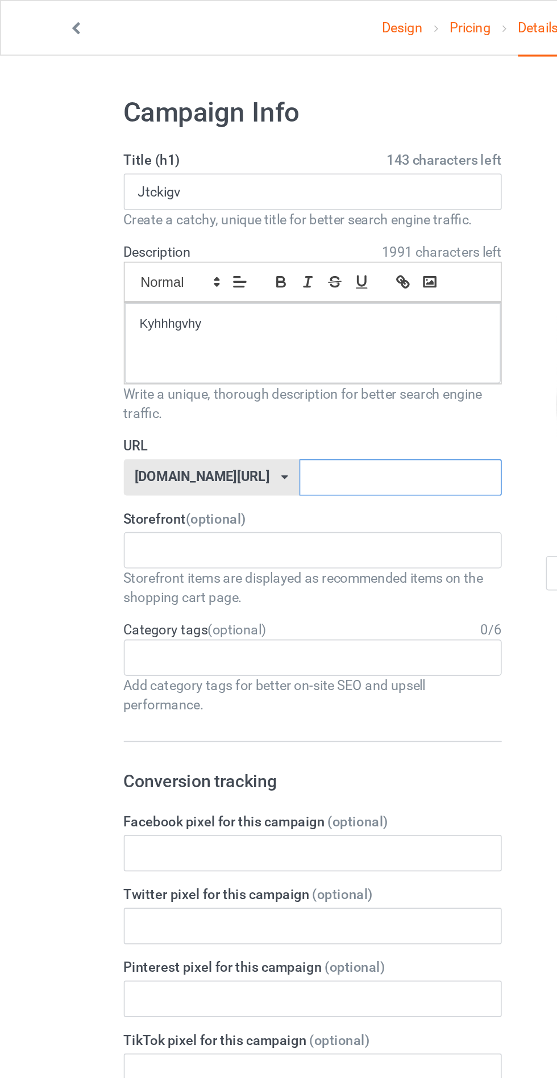
click at [251, 279] on input "text" at bounding box center [237, 283] width 120 height 22
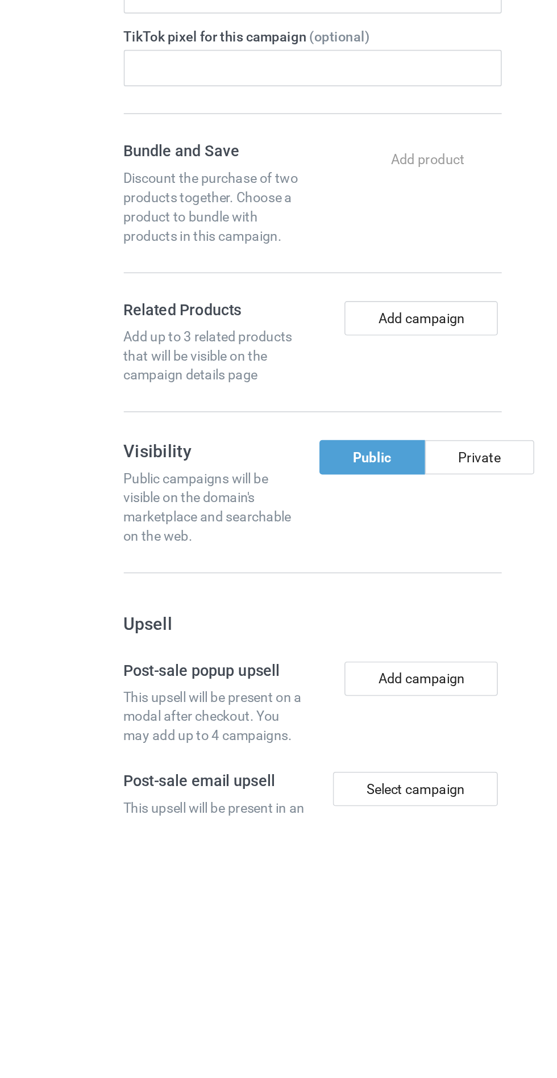
type input "Jhhjjgrgvg"
click at [278, 870] on div "Private" at bounding box center [284, 866] width 65 height 20
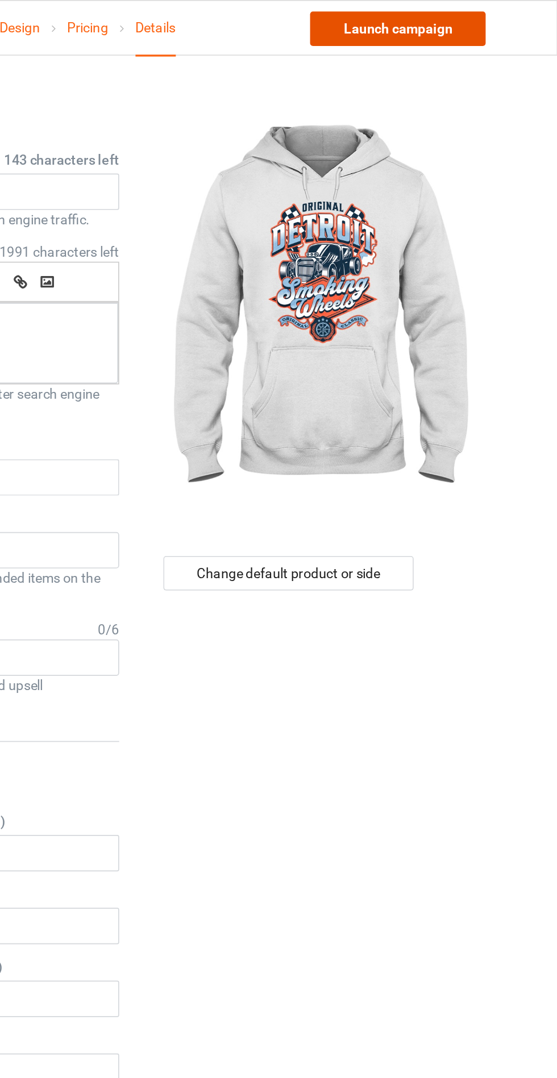
click at [482, 21] on link "Launch campaign" at bounding box center [462, 17] width 104 height 20
